Goal: Task Accomplishment & Management: Use online tool/utility

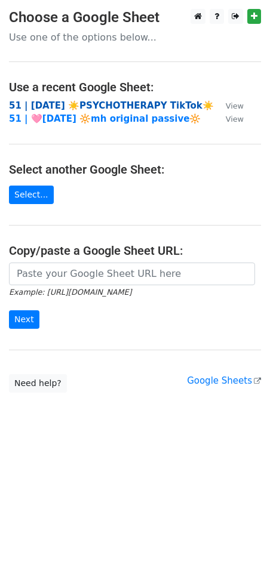
click at [73, 107] on strong "51 | AUG 2 ☀️PSYCHOTHERAPY TikTok☀️" at bounding box center [111, 105] width 205 height 11
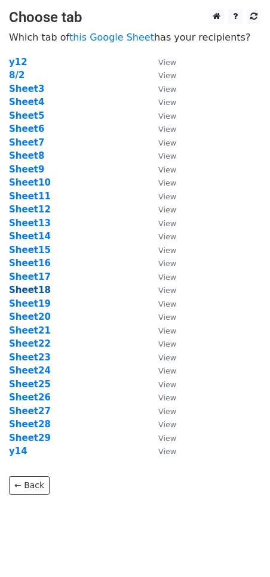
click at [38, 292] on strong "Sheet18" at bounding box center [30, 290] width 42 height 11
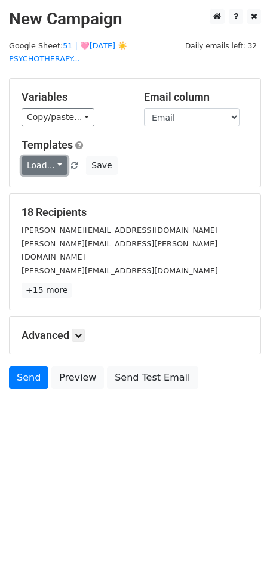
click at [44, 158] on link "Load..." at bounding box center [44, 165] width 46 height 18
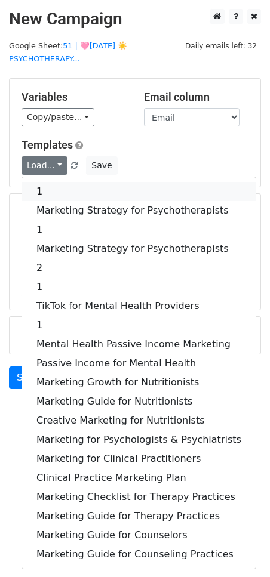
click at [51, 198] on link "1" at bounding box center [138, 191] width 233 height 19
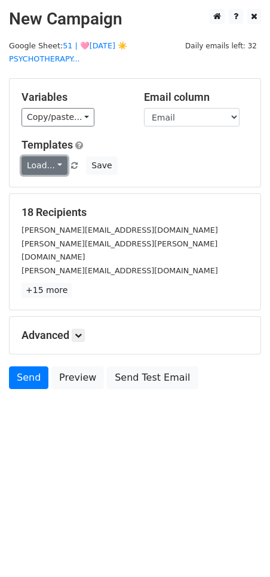
drag, startPoint x: 47, startPoint y: 166, endPoint x: 47, endPoint y: 200, distance: 33.4
click at [47, 166] on link "Load..." at bounding box center [44, 165] width 46 height 18
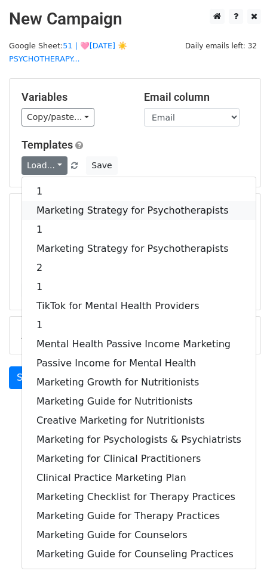
click at [47, 205] on link "Marketing Strategy for Psychotherapists" at bounding box center [138, 210] width 233 height 19
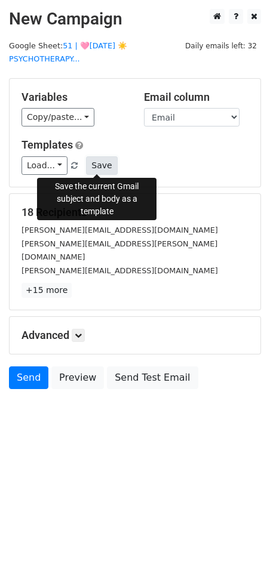
click at [98, 159] on button "Save" at bounding box center [101, 165] width 31 height 18
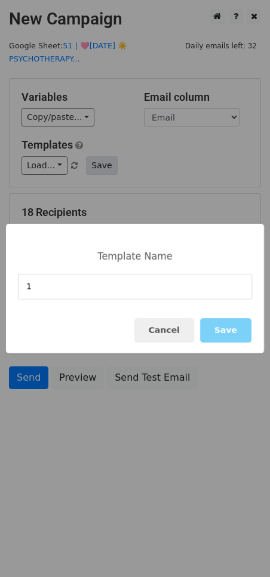
type input "1"
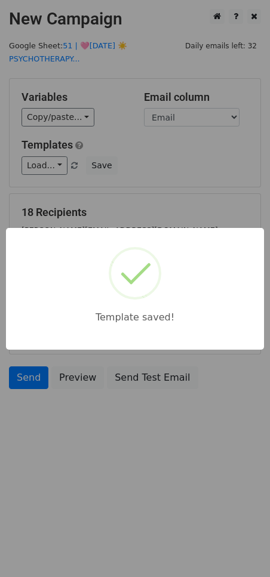
click at [132, 165] on div "Template saved!" at bounding box center [135, 288] width 270 height 577
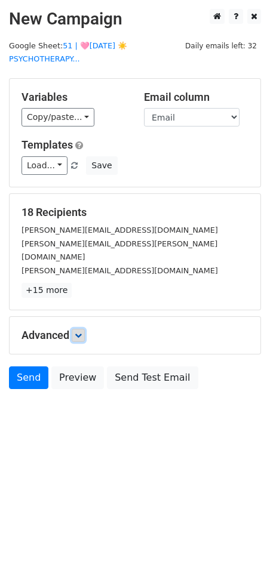
click at [80, 329] on link at bounding box center [78, 335] width 13 height 13
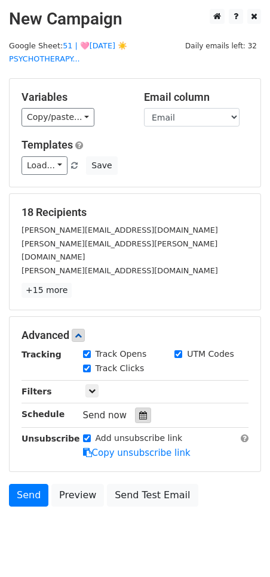
click at [139, 411] on icon at bounding box center [143, 415] width 8 height 8
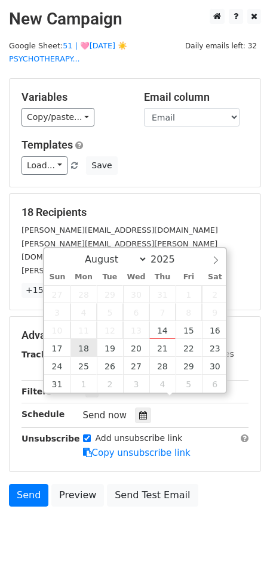
type input "2025-08-18 12:00"
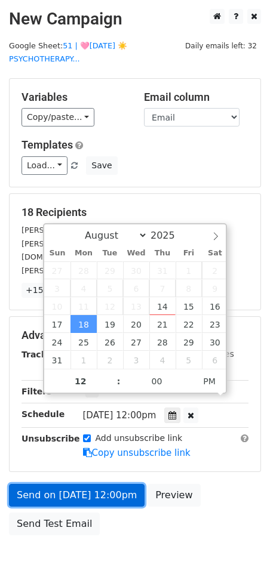
click at [91, 484] on link "Send on Aug 18 at 12:00pm" at bounding box center [76, 495] width 135 height 23
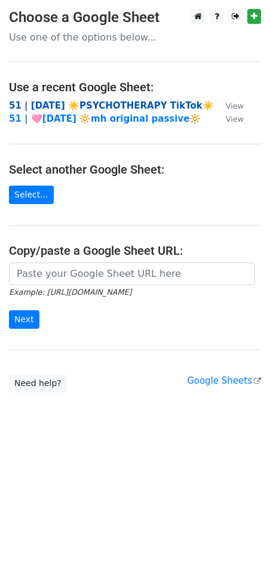
click at [92, 104] on strong "51 | [DATE] ☀️PSYCHOTHERAPY TikTok☀️" at bounding box center [111, 105] width 205 height 11
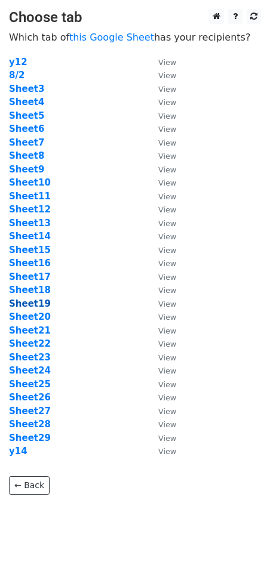
click at [41, 300] on strong "Sheet19" at bounding box center [30, 303] width 42 height 11
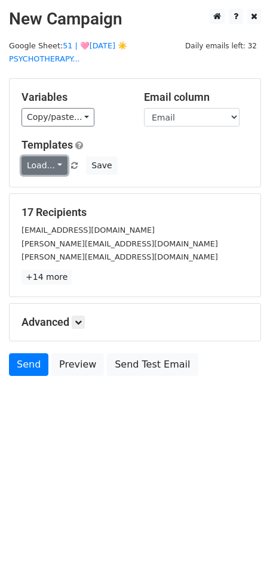
click at [41, 165] on link "Load..." at bounding box center [44, 165] width 46 height 18
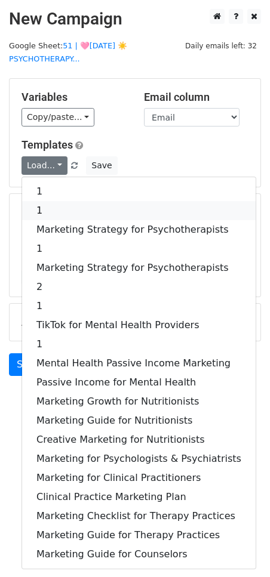
click at [58, 201] on link "1" at bounding box center [138, 210] width 233 height 19
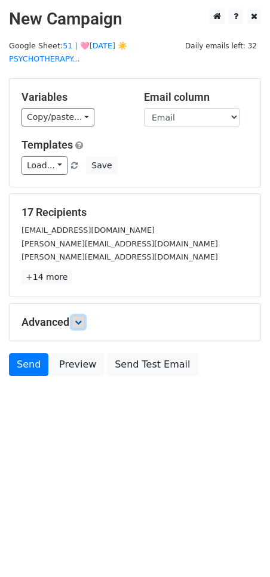
click at [78, 316] on link at bounding box center [78, 322] width 13 height 13
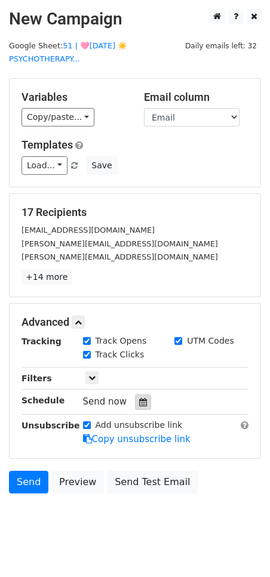
click at [144, 402] on div at bounding box center [143, 402] width 16 height 16
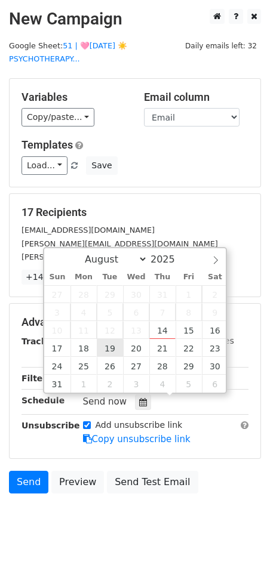
type input "[DATE] 12:00"
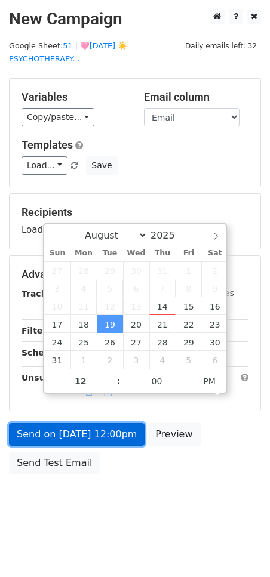
click at [83, 430] on link "Send on [DATE] 12:00pm" at bounding box center [76, 434] width 135 height 23
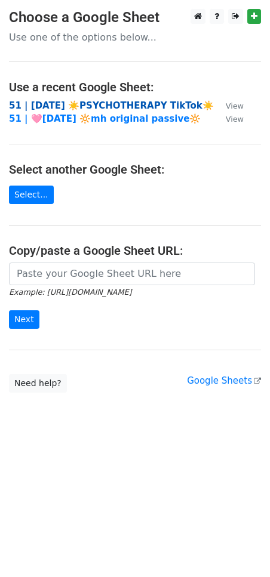
click at [123, 102] on strong "51 | [DATE] ☀️PSYCHOTHERAPY TikTok☀️" at bounding box center [111, 105] width 205 height 11
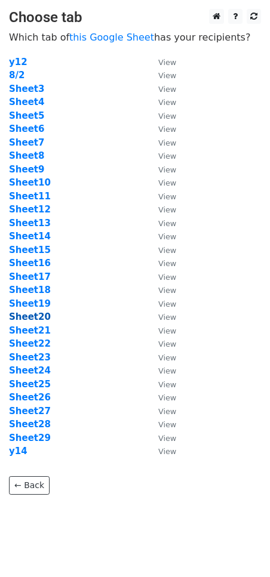
click at [39, 316] on strong "Sheet20" at bounding box center [30, 316] width 42 height 11
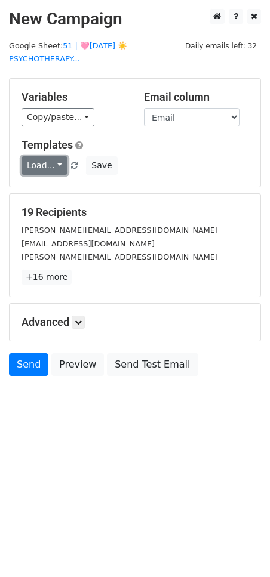
click at [36, 169] on link "Load..." at bounding box center [44, 165] width 46 height 18
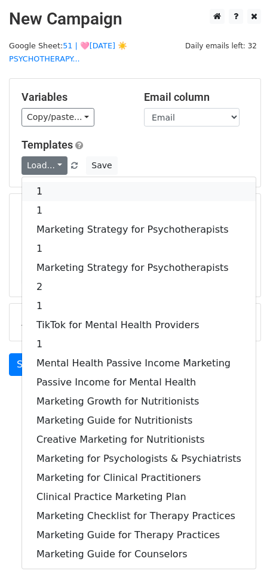
click at [51, 199] on link "1" at bounding box center [138, 191] width 233 height 19
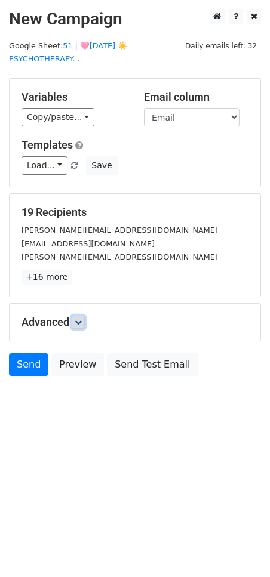
click at [75, 318] on link at bounding box center [78, 322] width 13 height 13
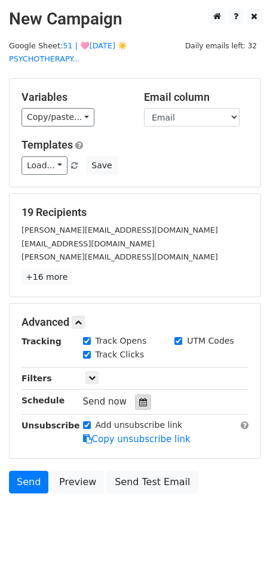
click at [135, 405] on div at bounding box center [143, 402] width 16 height 16
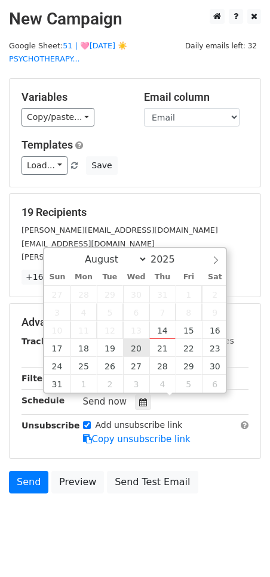
type input "2025-08-20 12:00"
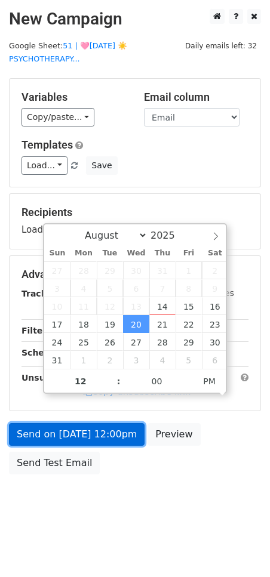
click at [98, 438] on link "Send on Aug 20 at 12:00pm" at bounding box center [76, 434] width 135 height 23
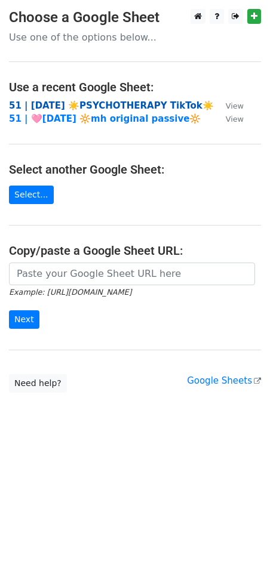
click at [90, 103] on strong "51 | AUG 2 ☀️PSYCHOTHERAPY TikTok☀️" at bounding box center [111, 105] width 205 height 11
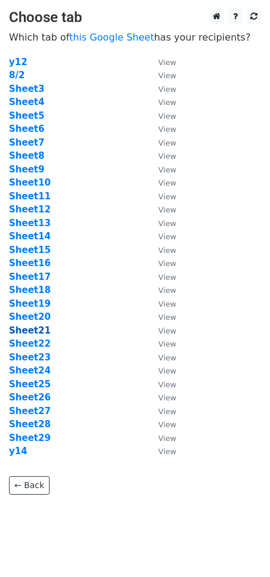
click at [38, 334] on strong "Sheet21" at bounding box center [30, 330] width 42 height 11
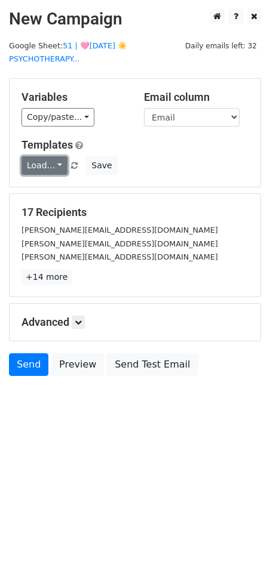
click at [41, 166] on link "Load..." at bounding box center [44, 165] width 46 height 18
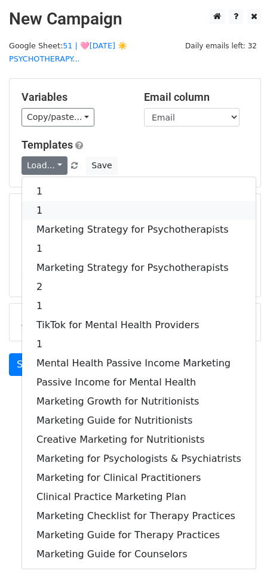
click at [65, 208] on link "1" at bounding box center [138, 210] width 233 height 19
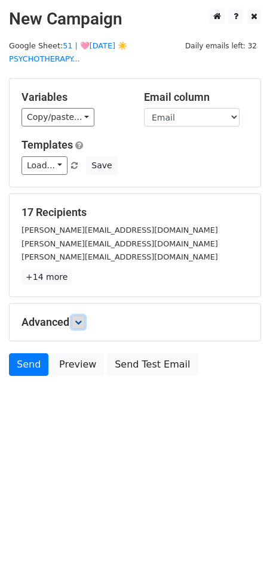
click at [75, 316] on link at bounding box center [78, 322] width 13 height 13
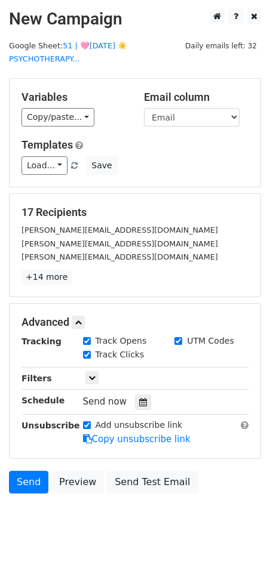
click at [140, 414] on hr at bounding box center [134, 414] width 227 height 1
click at [140, 401] on icon at bounding box center [143, 402] width 8 height 8
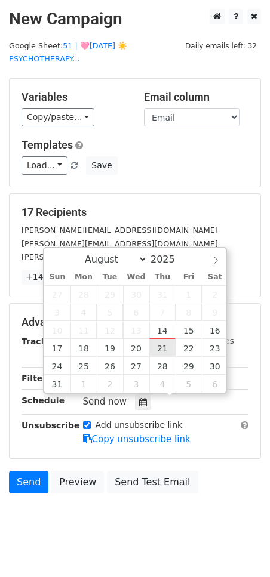
type input "2025-08-21 12:00"
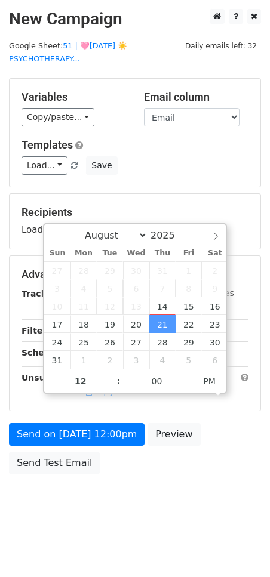
click at [109, 446] on div "Send on Aug 21 at 12:00pm Preview Send Test Email" at bounding box center [135, 451] width 270 height 57
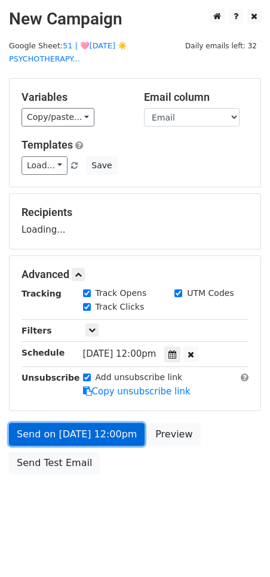
click at [109, 438] on link "Send on Aug 21 at 12:00pm" at bounding box center [76, 434] width 135 height 23
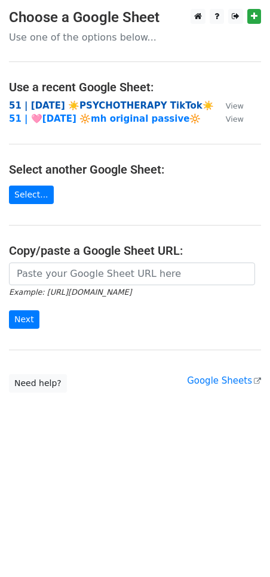
click at [112, 107] on strong "51 | [DATE] ☀️PSYCHOTHERAPY TikTok☀️" at bounding box center [111, 105] width 205 height 11
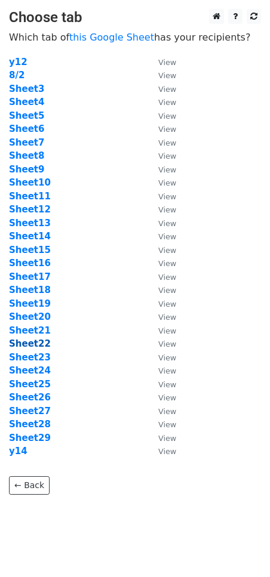
click at [37, 345] on strong "Sheet22" at bounding box center [30, 343] width 42 height 11
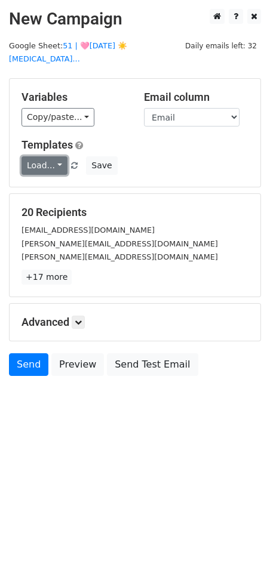
click at [53, 163] on link "Load..." at bounding box center [44, 165] width 46 height 18
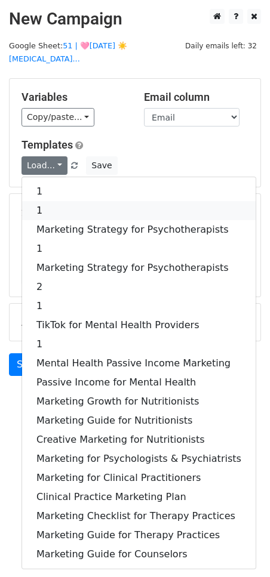
click at [55, 212] on link "1" at bounding box center [138, 210] width 233 height 19
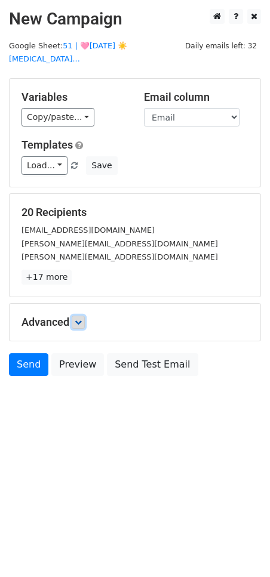
click at [84, 316] on link at bounding box center [78, 322] width 13 height 13
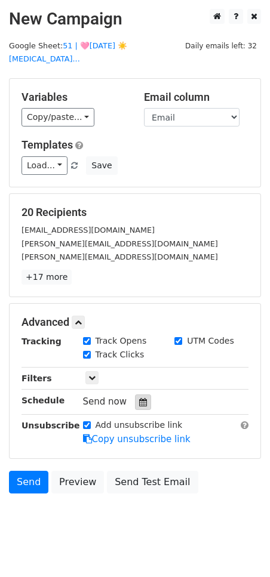
click at [139, 402] on icon at bounding box center [143, 402] width 8 height 8
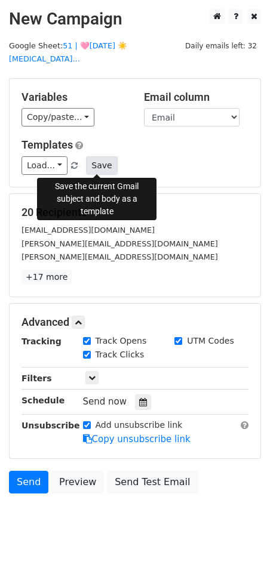
click at [87, 166] on button "Save" at bounding box center [101, 165] width 31 height 18
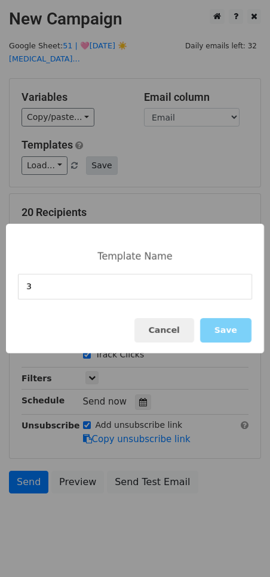
type input "3"
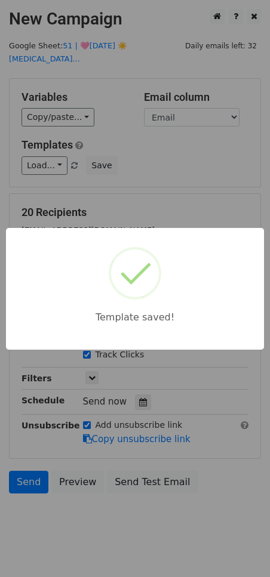
drag, startPoint x: 153, startPoint y: 177, endPoint x: 130, endPoint y: 298, distance: 123.3
click at [153, 178] on div "Template saved!" at bounding box center [135, 288] width 270 height 577
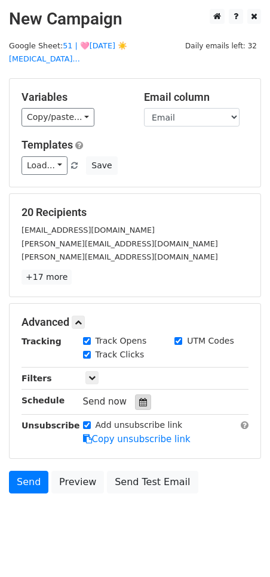
click at [135, 403] on div at bounding box center [143, 402] width 16 height 16
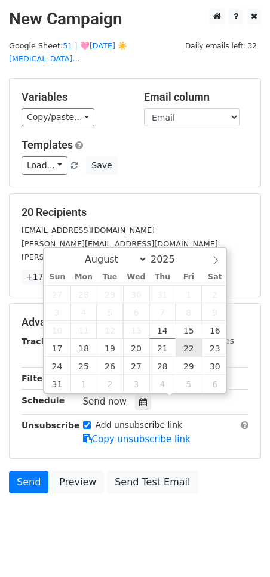
type input "2025-08-22 12:00"
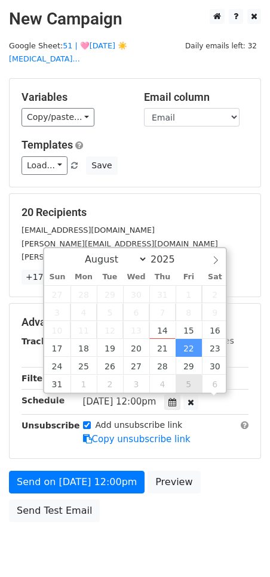
drag, startPoint x: 187, startPoint y: 345, endPoint x: 178, endPoint y: 350, distance: 11.0
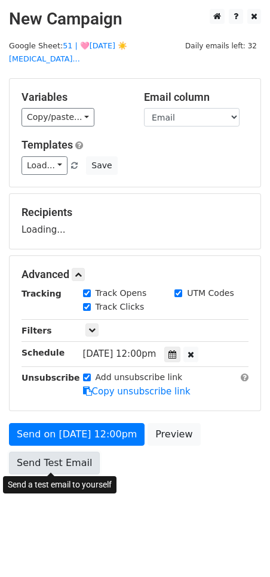
click at [80, 467] on link "Send Test Email" at bounding box center [54, 463] width 91 height 23
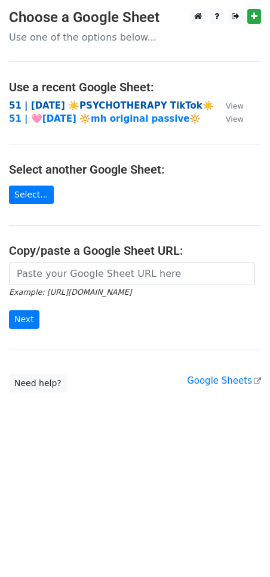
click at [86, 107] on strong "51 | [DATE] ☀️PSYCHOTHERAPY TikTok☀️" at bounding box center [111, 105] width 205 height 11
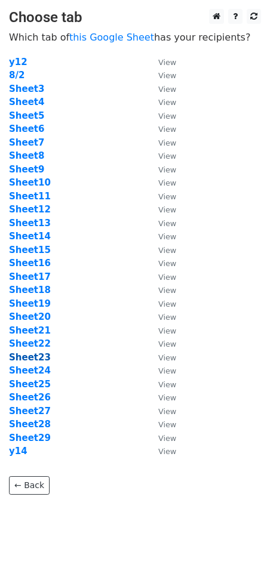
click at [39, 360] on strong "Sheet23" at bounding box center [30, 357] width 42 height 11
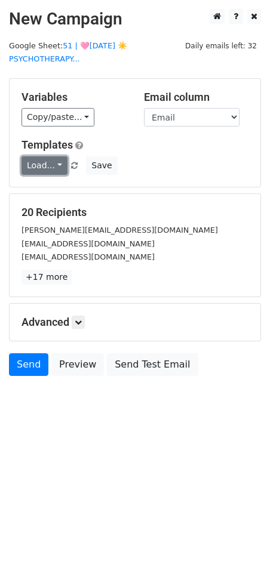
click at [39, 165] on link "Load..." at bounding box center [44, 165] width 46 height 18
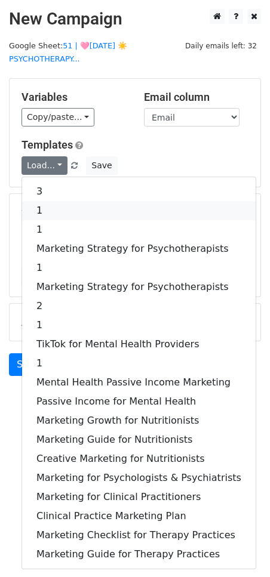
click at [50, 214] on link "1" at bounding box center [138, 210] width 233 height 19
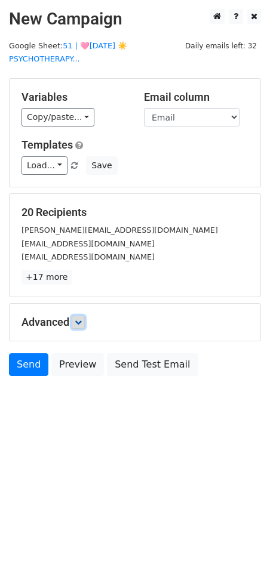
click at [78, 319] on icon at bounding box center [78, 322] width 7 height 7
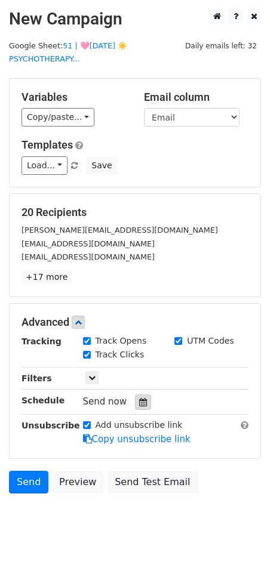
click at [139, 403] on icon at bounding box center [143, 402] width 8 height 8
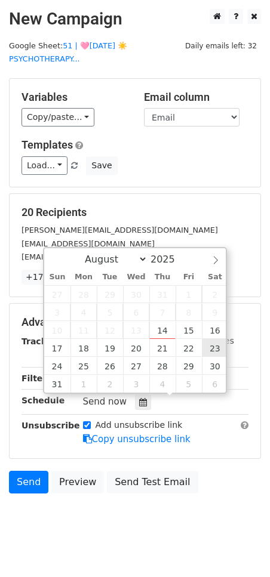
type input "[DATE] 12:00"
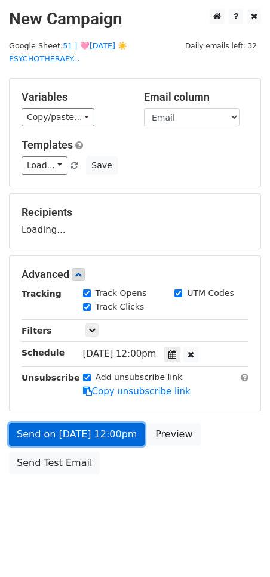
click at [110, 442] on link "Send on Aug 23 at 12:00pm" at bounding box center [76, 434] width 135 height 23
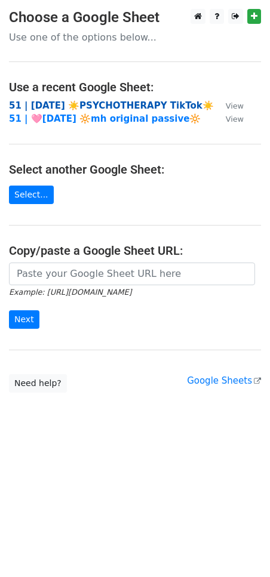
click at [95, 105] on strong "51 | AUG 2 ☀️PSYCHOTHERAPY TikTok☀️" at bounding box center [111, 105] width 205 height 11
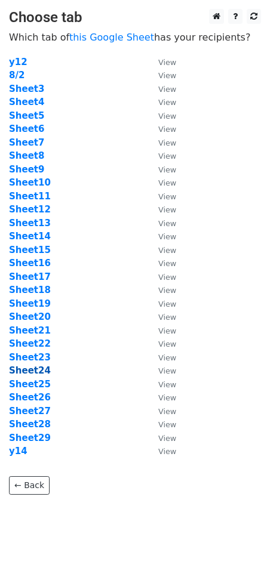
click at [33, 373] on strong "Sheet24" at bounding box center [30, 370] width 42 height 11
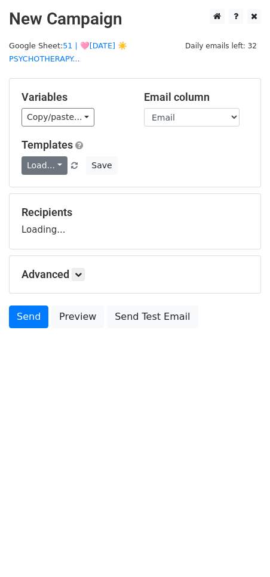
click at [48, 171] on link "Load..." at bounding box center [44, 165] width 46 height 18
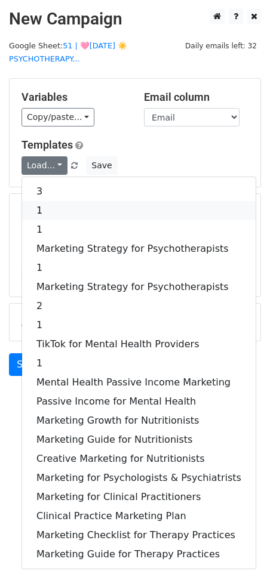
click at [56, 211] on link "1" at bounding box center [138, 210] width 233 height 19
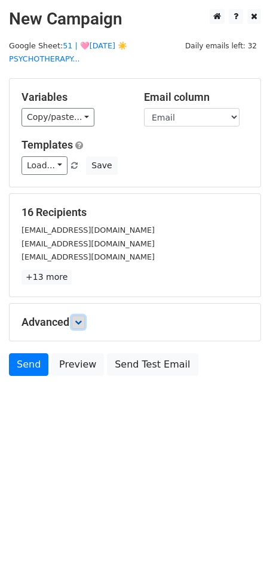
click at [77, 323] on icon at bounding box center [78, 322] width 7 height 7
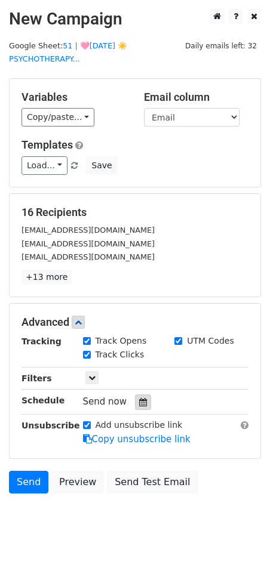
click at [135, 405] on div at bounding box center [143, 402] width 16 height 16
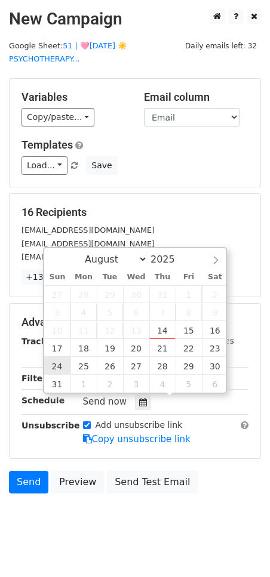
type input "[DATE] 12:00"
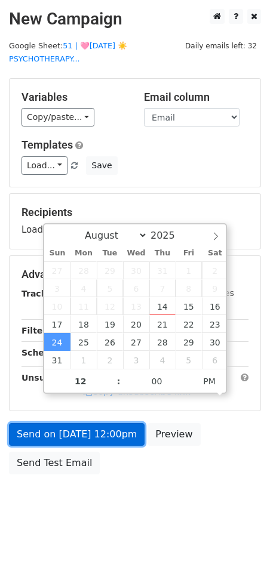
click at [66, 441] on link "Send on [DATE] 12:00pm" at bounding box center [76, 434] width 135 height 23
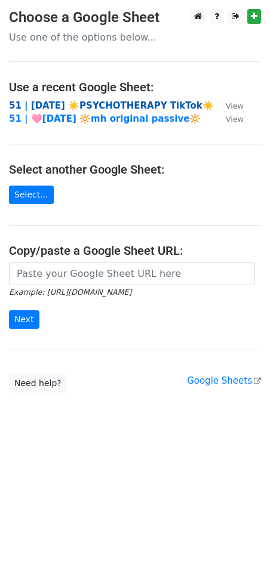
drag, startPoint x: 104, startPoint y: 95, endPoint x: 103, endPoint y: 101, distance: 6.1
click at [104, 96] on main "Choose a Google Sheet Use one of the options below... Use a recent Google Sheet…" at bounding box center [135, 201] width 270 height 384
click at [103, 104] on strong "51 | [DATE] ☀️PSYCHOTHERAPY TikTok☀️" at bounding box center [111, 105] width 205 height 11
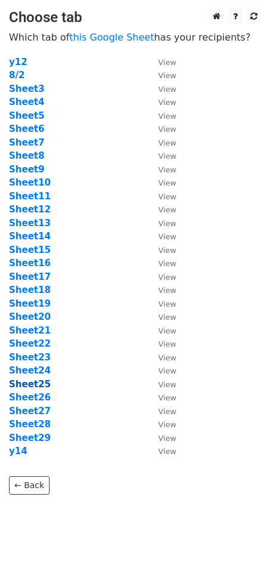
click at [38, 383] on strong "Sheet25" at bounding box center [30, 384] width 42 height 11
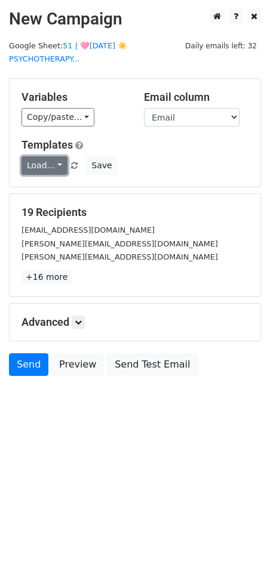
click at [48, 162] on link "Load..." at bounding box center [44, 165] width 46 height 18
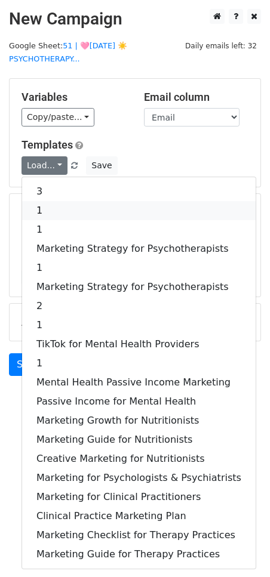
click at [50, 201] on link "1" at bounding box center [138, 210] width 233 height 19
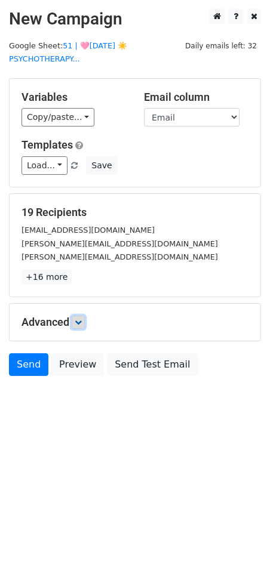
click at [82, 323] on icon at bounding box center [78, 322] width 7 height 7
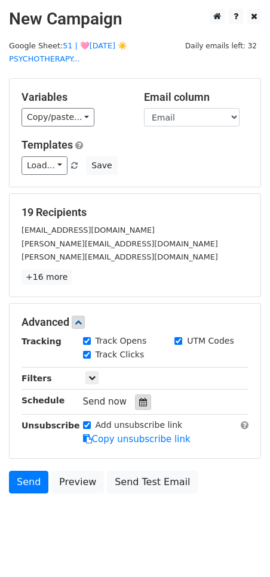
click at [139, 398] on icon at bounding box center [143, 402] width 8 height 8
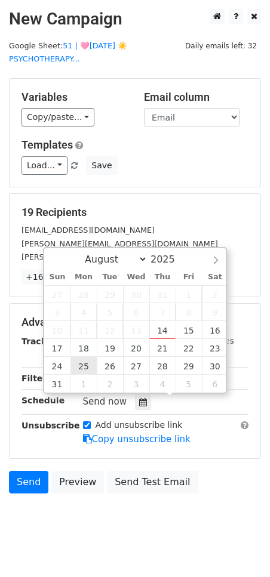
type input "2025-08-25 12:00"
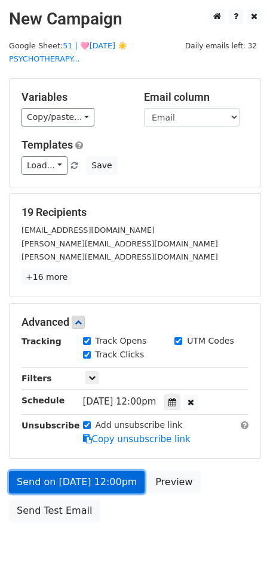
click at [54, 479] on link "Send on Aug 25 at 12:00pm" at bounding box center [76, 482] width 135 height 23
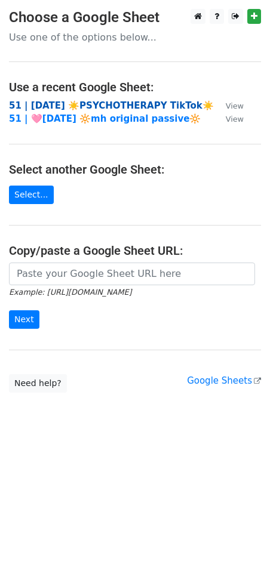
click at [105, 101] on strong "51 | [DATE] ☀️PSYCHOTHERAPY TikTok☀️" at bounding box center [111, 105] width 205 height 11
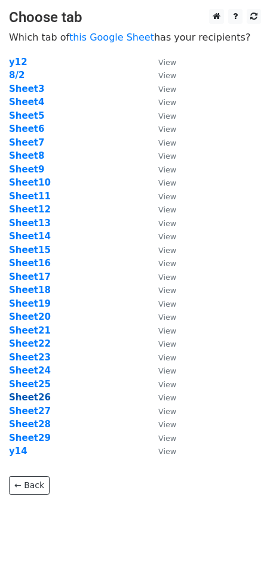
click at [38, 399] on strong "Sheet26" at bounding box center [30, 397] width 42 height 11
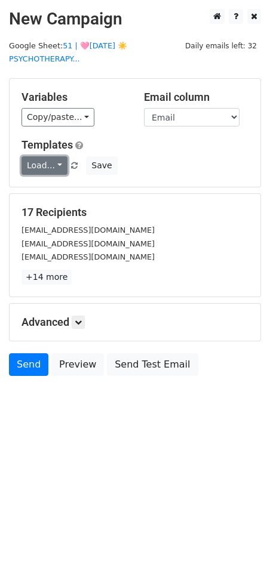
click at [36, 165] on link "Load..." at bounding box center [44, 165] width 46 height 18
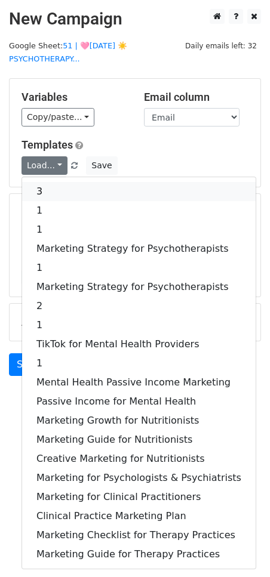
click at [58, 191] on link "3" at bounding box center [138, 191] width 233 height 19
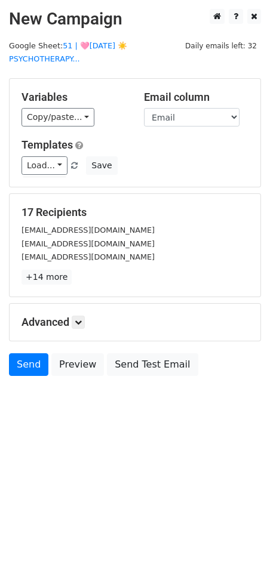
click at [88, 323] on h5 "Advanced" at bounding box center [134, 322] width 227 height 13
click at [85, 323] on link at bounding box center [78, 322] width 13 height 13
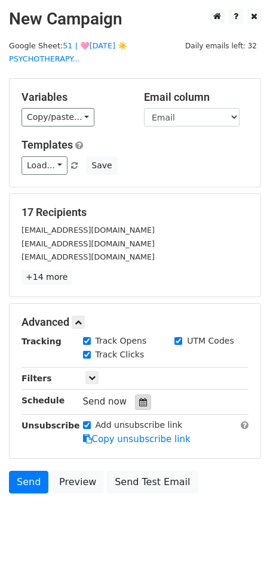
click at [139, 401] on icon at bounding box center [143, 402] width 8 height 8
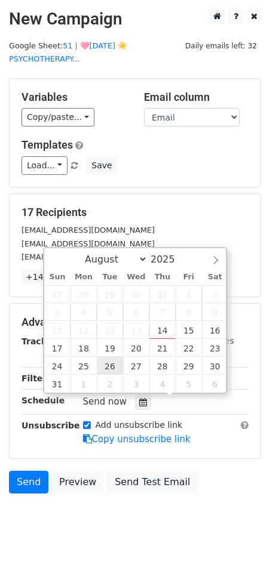
type input "[DATE] 12:00"
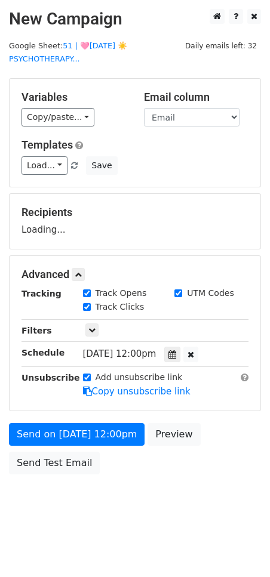
click at [58, 444] on div "Send on [DATE] 12:00pm Preview Send Test Email" at bounding box center [135, 451] width 270 height 57
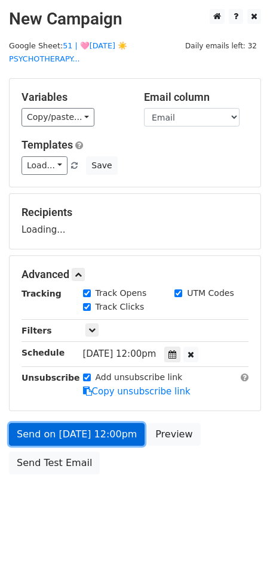
click at [43, 441] on link "Send on [DATE] 12:00pm" at bounding box center [76, 434] width 135 height 23
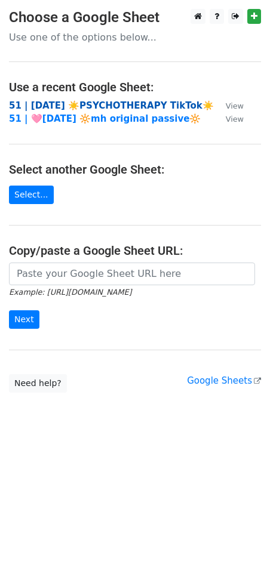
click at [93, 105] on strong "51 | AUG 2 ☀️PSYCHOTHERAPY TikTok☀️" at bounding box center [111, 105] width 205 height 11
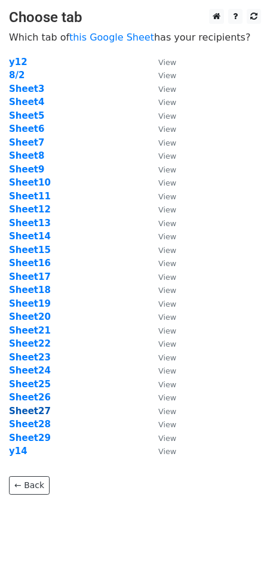
click at [40, 409] on strong "Sheet27" at bounding box center [30, 411] width 42 height 11
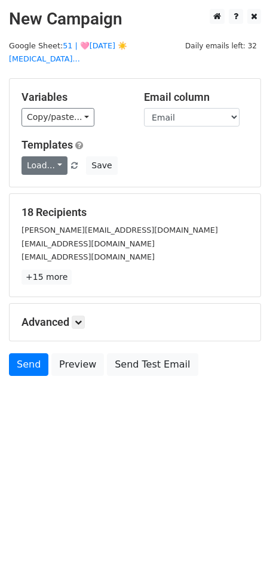
click at [45, 164] on link "Load..." at bounding box center [44, 165] width 46 height 18
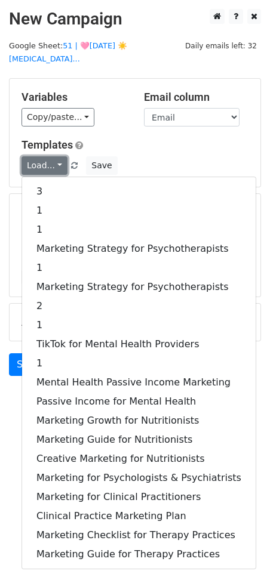
click at [45, 164] on link "Load..." at bounding box center [44, 165] width 46 height 18
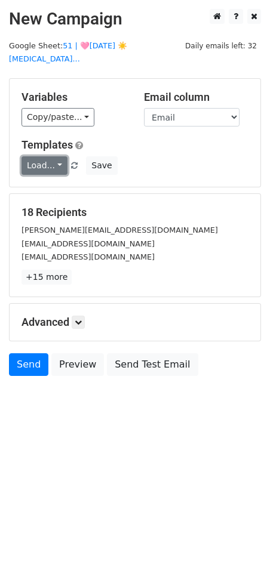
click at [48, 168] on link "Load..." at bounding box center [44, 165] width 46 height 18
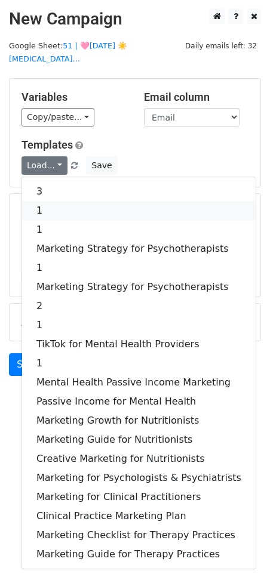
click at [48, 206] on link "1" at bounding box center [138, 210] width 233 height 19
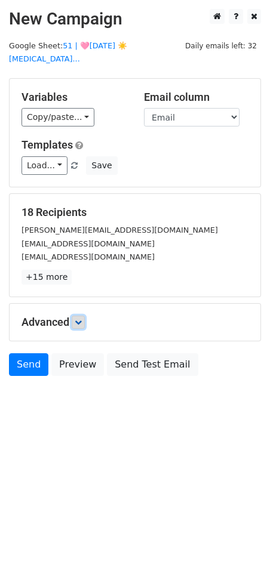
click at [78, 324] on icon at bounding box center [78, 322] width 7 height 7
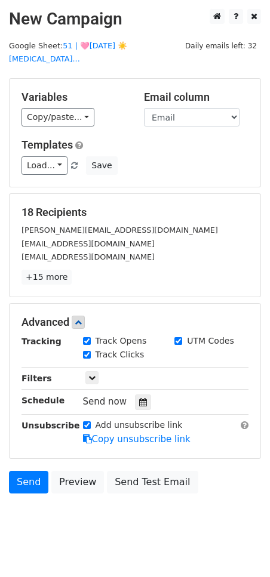
click at [146, 402] on div "Send now" at bounding box center [153, 402] width 140 height 16
click at [139, 405] on icon at bounding box center [143, 402] width 8 height 8
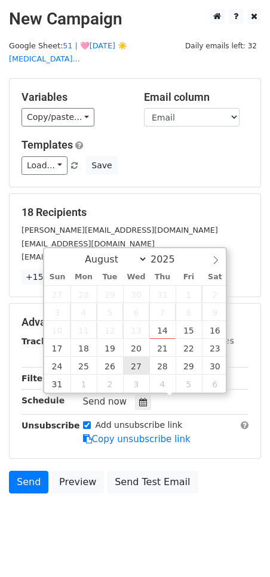
type input "2025-08-27 12:00"
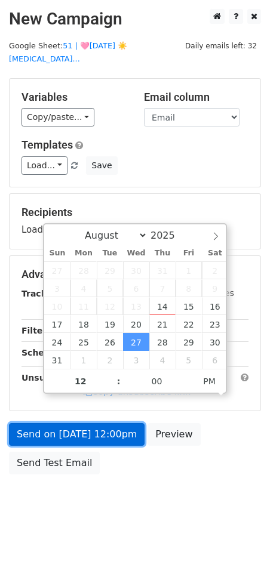
click at [100, 435] on link "Send on Aug 27 at 12:00pm" at bounding box center [76, 434] width 135 height 23
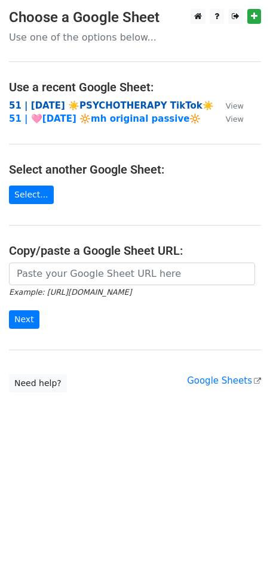
click at [66, 100] on strong "51 | [DATE] ☀️PSYCHOTHERAPY TikTok☀️" at bounding box center [111, 105] width 205 height 11
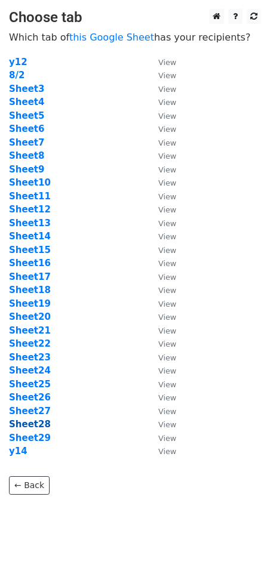
click at [41, 421] on strong "Sheet28" at bounding box center [30, 424] width 42 height 11
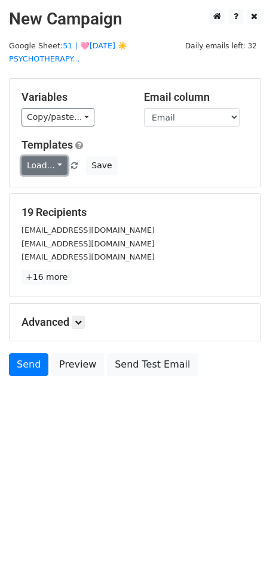
click at [48, 162] on link "Load..." at bounding box center [44, 165] width 46 height 18
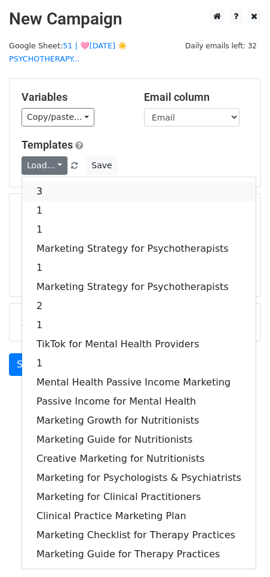
click at [48, 189] on link "3" at bounding box center [138, 191] width 233 height 19
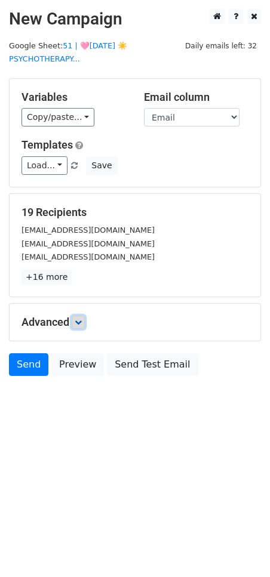
click at [79, 319] on icon at bounding box center [78, 322] width 7 height 7
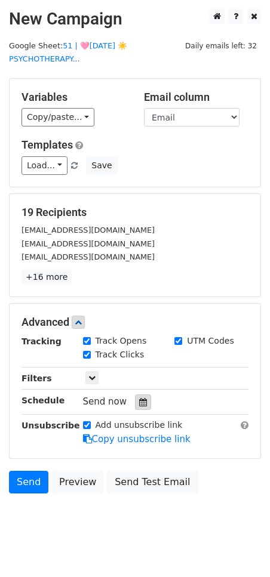
click at [137, 405] on div at bounding box center [143, 402] width 16 height 16
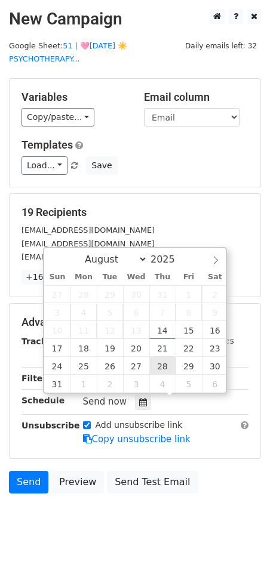
type input "2025-08-28 12:00"
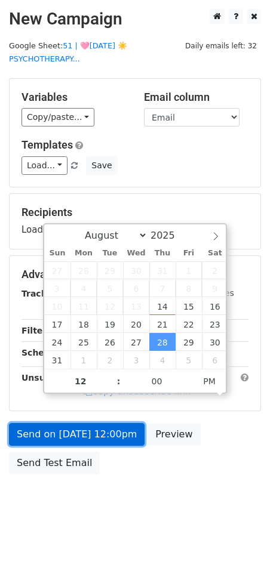
click at [103, 443] on link "Send on Aug 28 at 12:00pm" at bounding box center [76, 434] width 135 height 23
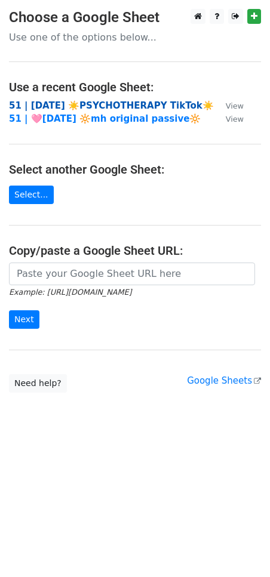
click at [56, 107] on strong "51 | [DATE] ☀️PSYCHOTHERAPY TikTok☀️" at bounding box center [111, 105] width 205 height 11
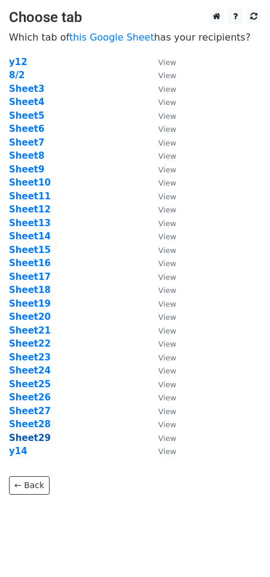
click at [32, 436] on strong "Sheet29" at bounding box center [30, 438] width 42 height 11
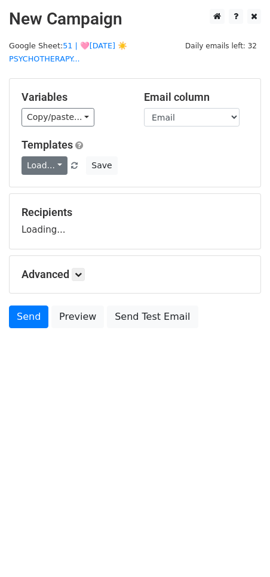
click at [45, 163] on link "Load..." at bounding box center [44, 165] width 46 height 18
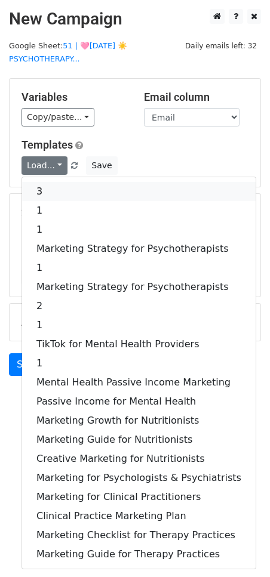
click at [53, 195] on link "3" at bounding box center [138, 191] width 233 height 19
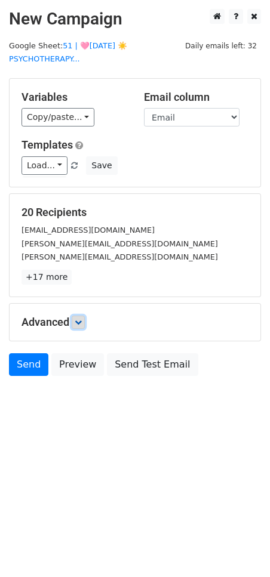
click at [78, 319] on icon at bounding box center [78, 322] width 7 height 7
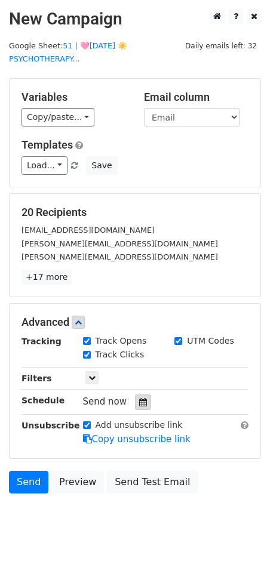
click at [139, 403] on icon at bounding box center [143, 402] width 8 height 8
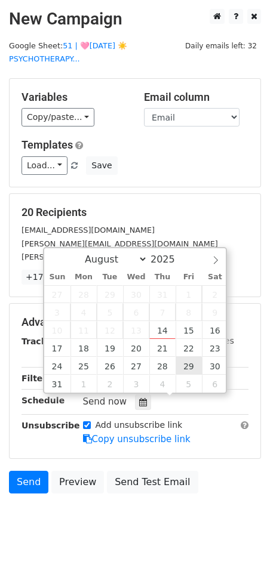
type input "[DATE] 12:00"
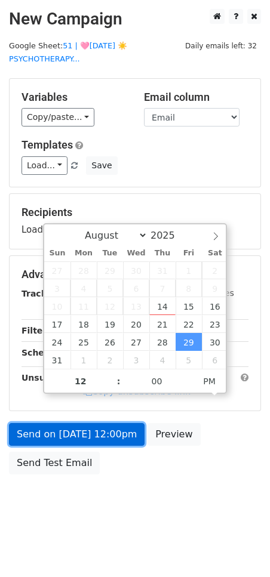
click at [91, 435] on link "Send on [DATE] 12:00pm" at bounding box center [76, 434] width 135 height 23
